Goal: Task Accomplishment & Management: Manage account settings

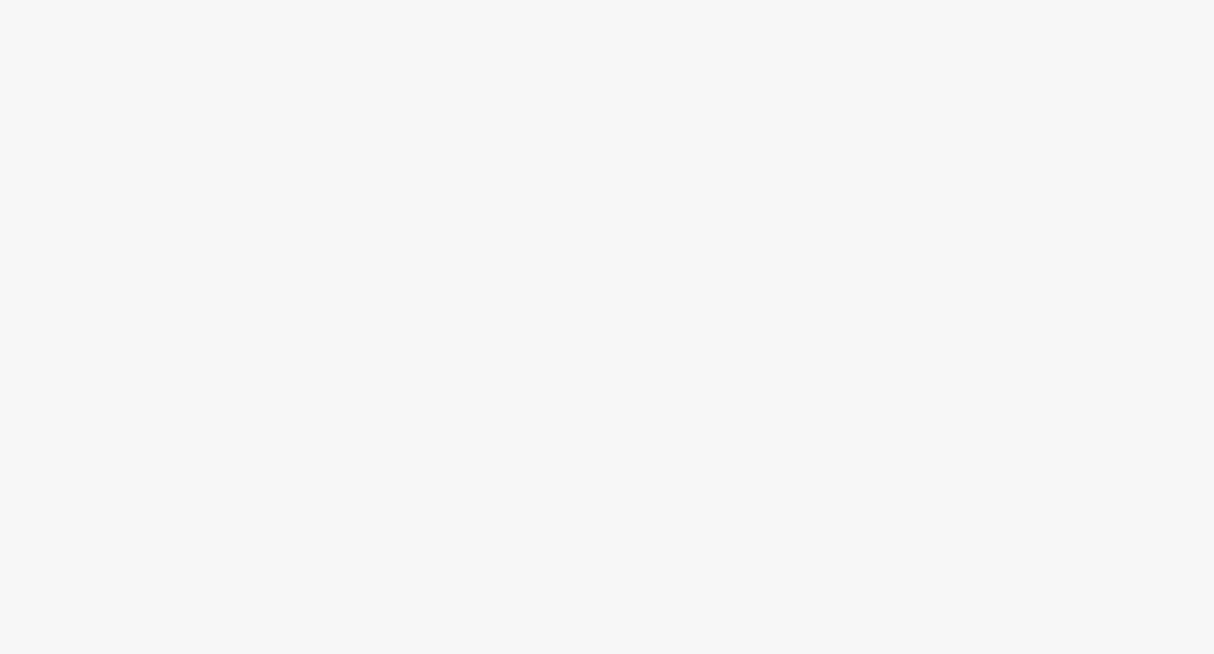
click at [723, 436] on div at bounding box center [607, 361] width 1214 height 586
